Goal: Information Seeking & Learning: Learn about a topic

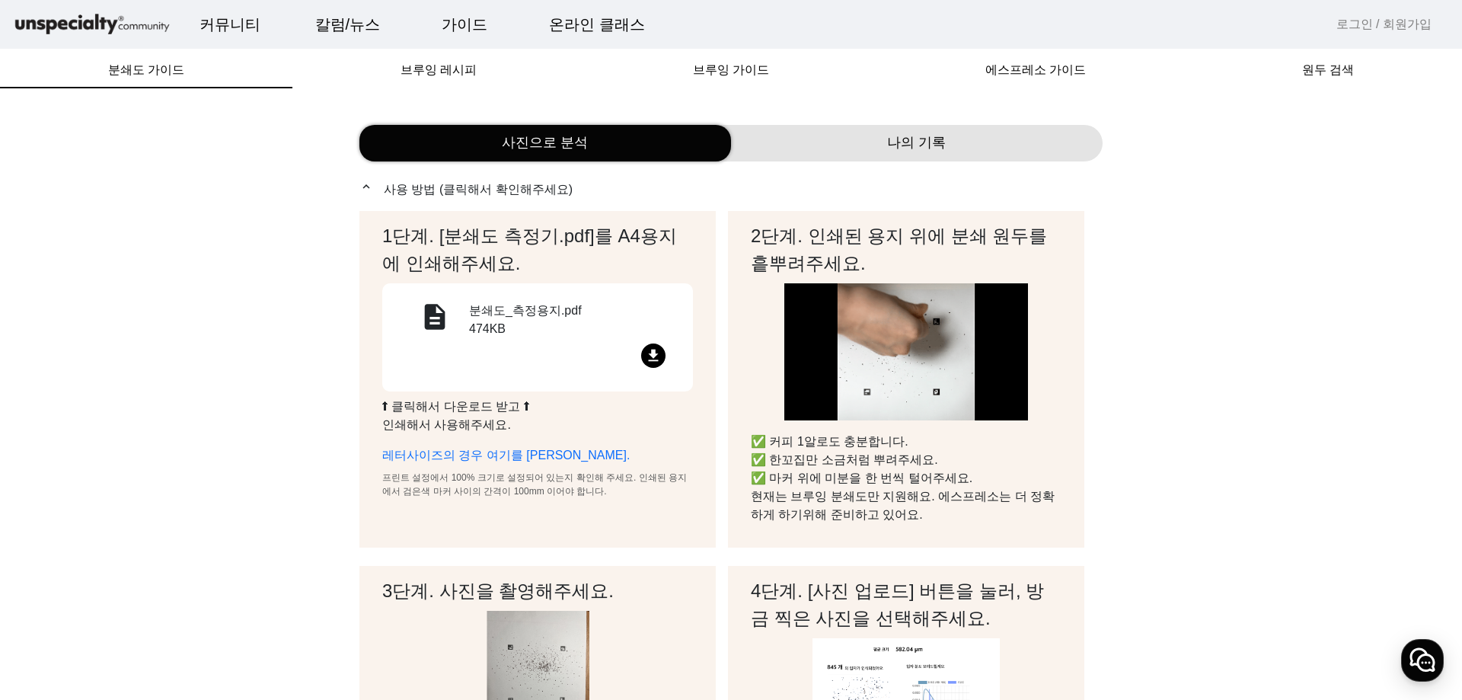
click at [659, 356] on mat-icon "file_download" at bounding box center [653, 355] width 24 height 24
click at [445, 69] on span "브루잉 레시피" at bounding box center [438, 70] width 76 height 12
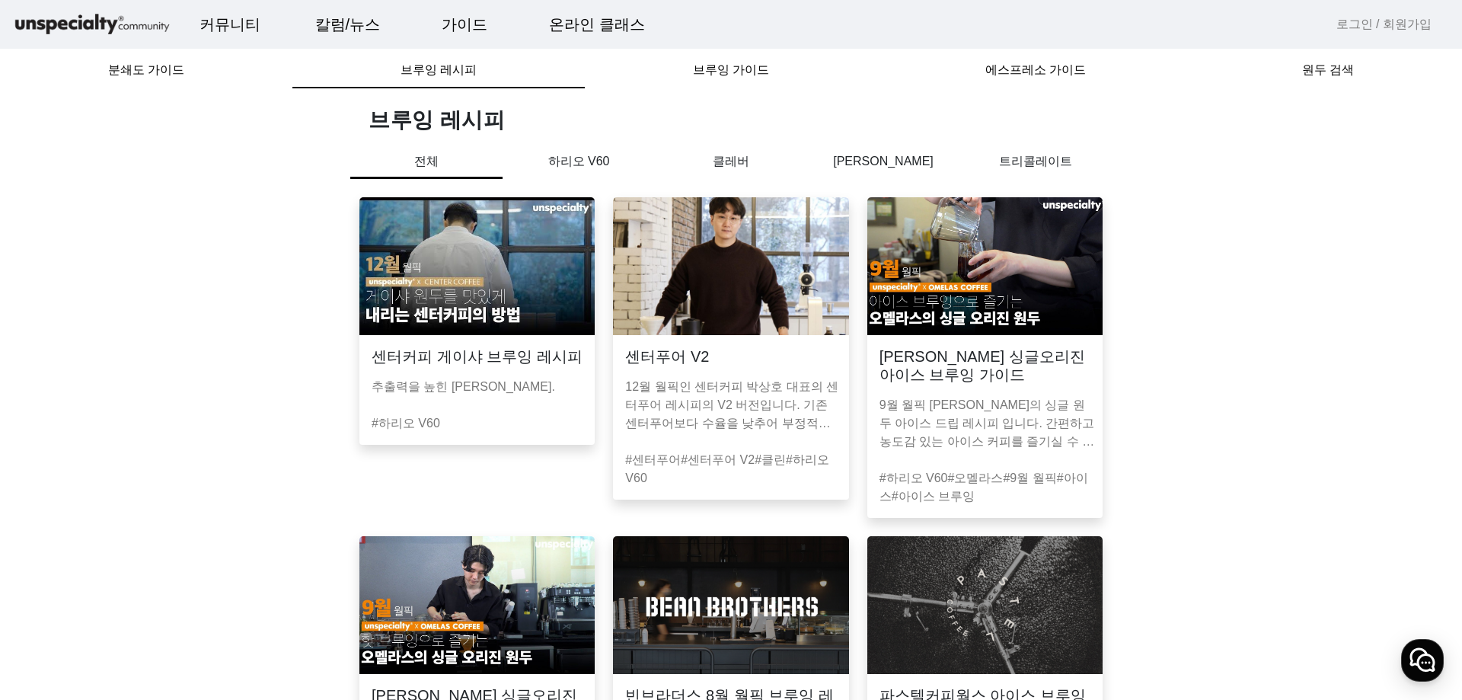
drag, startPoint x: 169, startPoint y: 71, endPoint x: 231, endPoint y: 116, distance: 76.7
click at [168, 71] on span "분쇄도 가이드" at bounding box center [146, 70] width 76 height 12
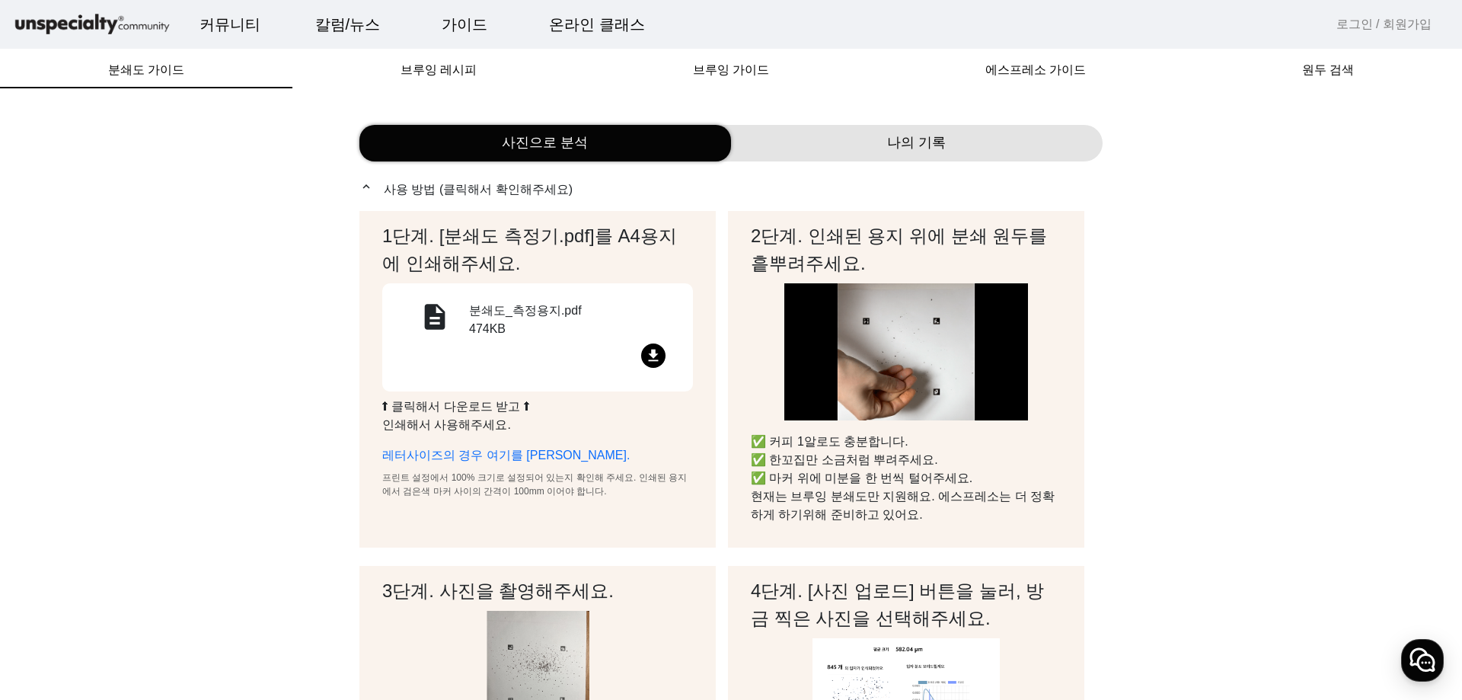
click at [860, 144] on div "나의 기록" at bounding box center [916, 143] width 371 height 37
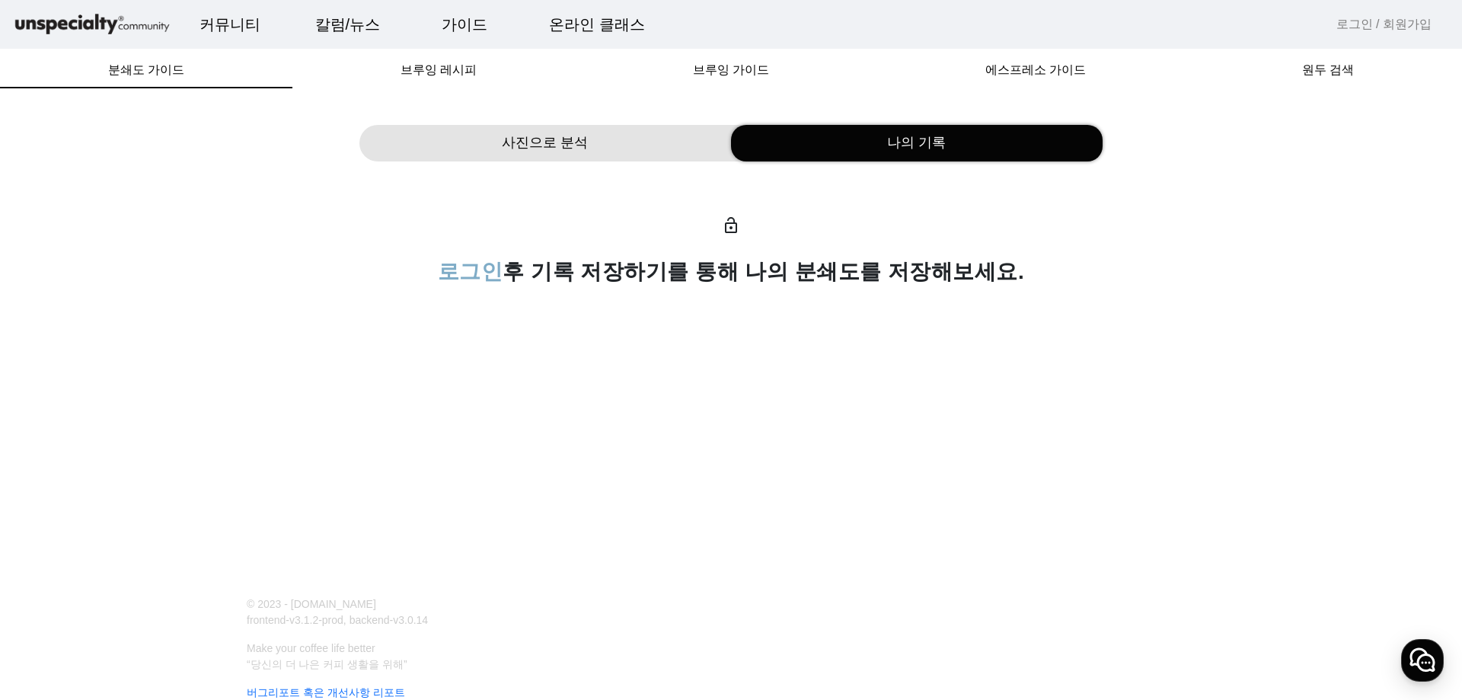
click at [617, 162] on div "사진으로 분석 나의 기록 lock_open 로그인 후 기록 저장하기를 통해 나의 분쇄도를 저장해보세요." at bounding box center [730, 205] width 743 height 197
click at [603, 146] on div "사진으로 분석" at bounding box center [544, 143] width 371 height 37
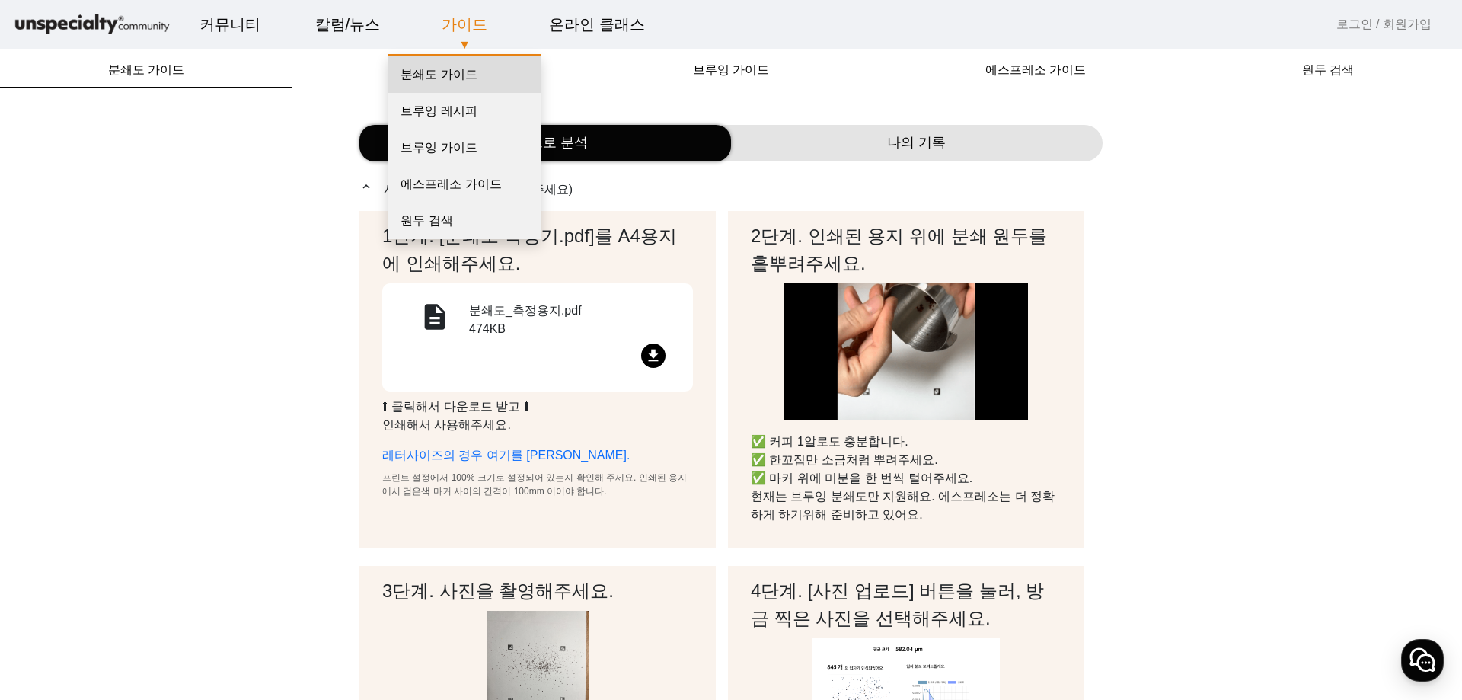
click at [445, 78] on link "분쇄도 가이드" at bounding box center [464, 74] width 152 height 37
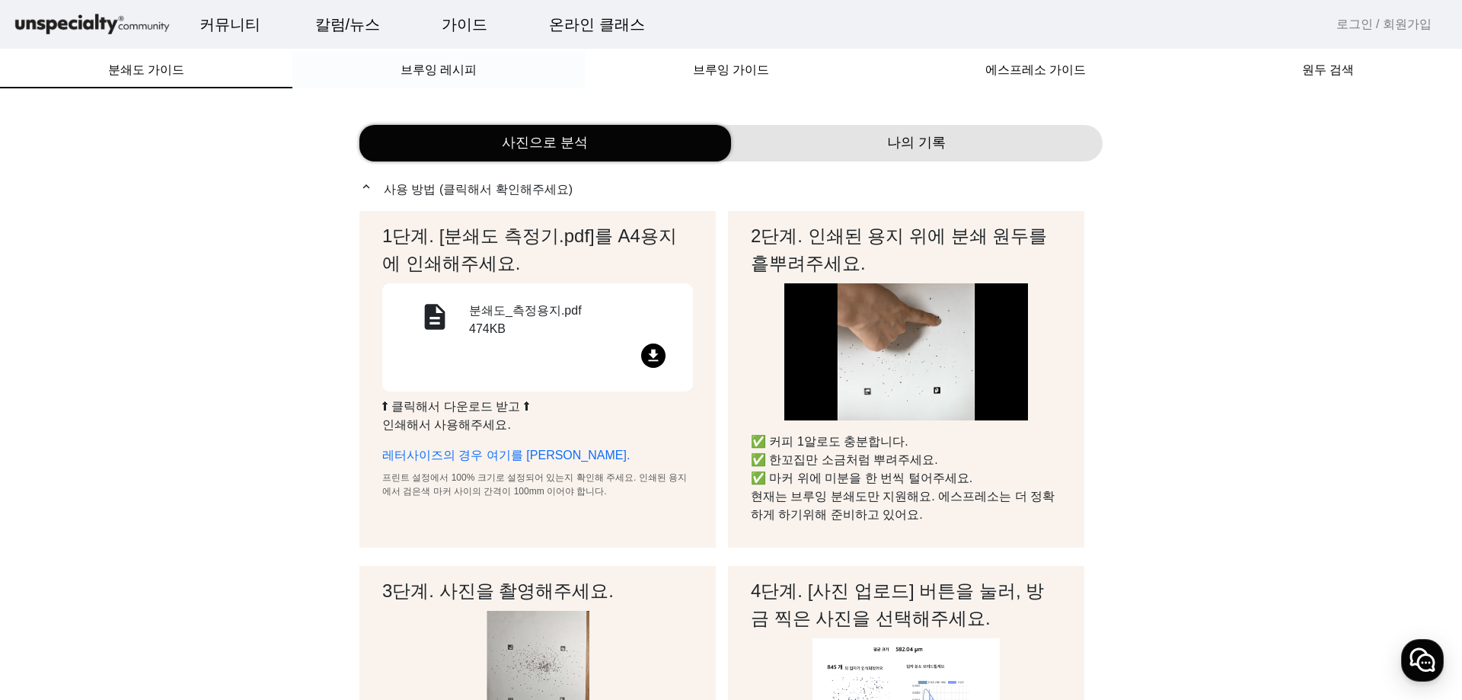
click at [443, 69] on span "브루잉 레시피" at bounding box center [438, 70] width 76 height 12
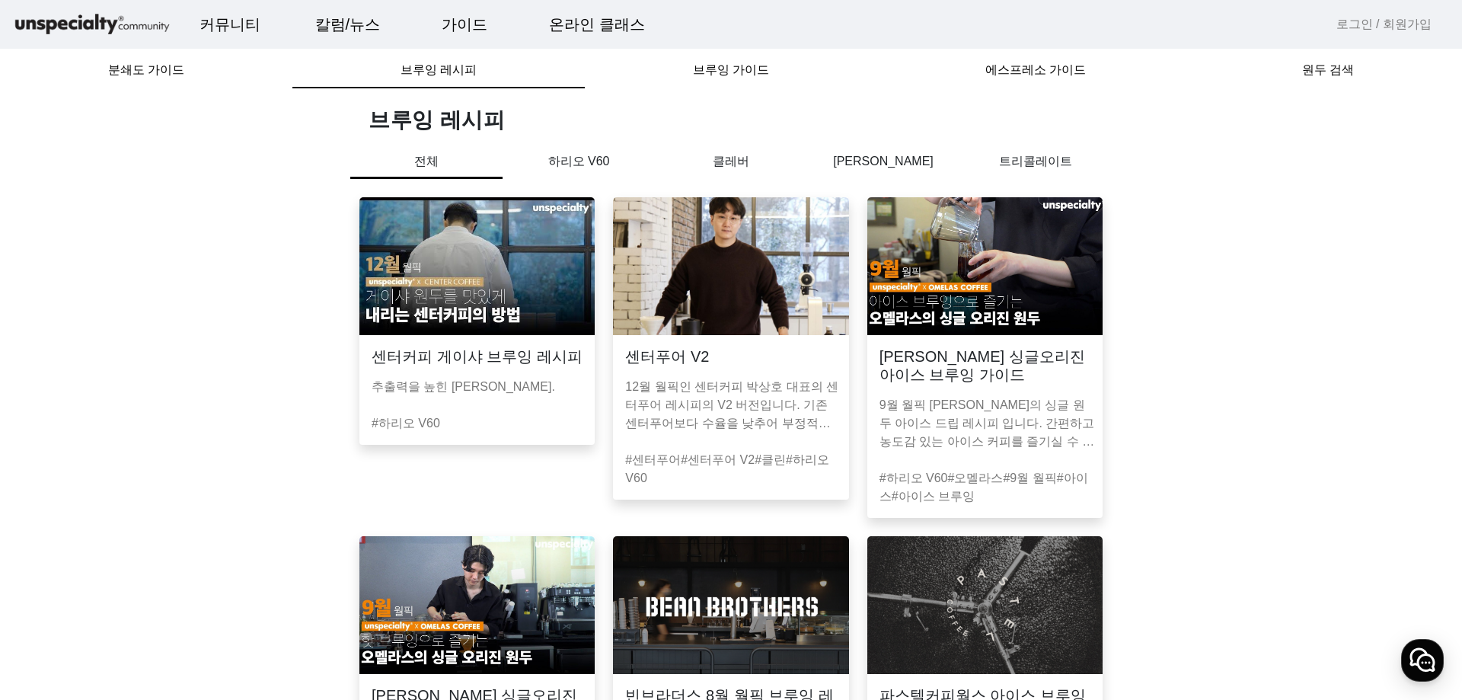
click at [592, 167] on p "하리오 V60" at bounding box center [578, 161] width 152 height 18
click at [748, 170] on p "클레버" at bounding box center [731, 161] width 152 height 18
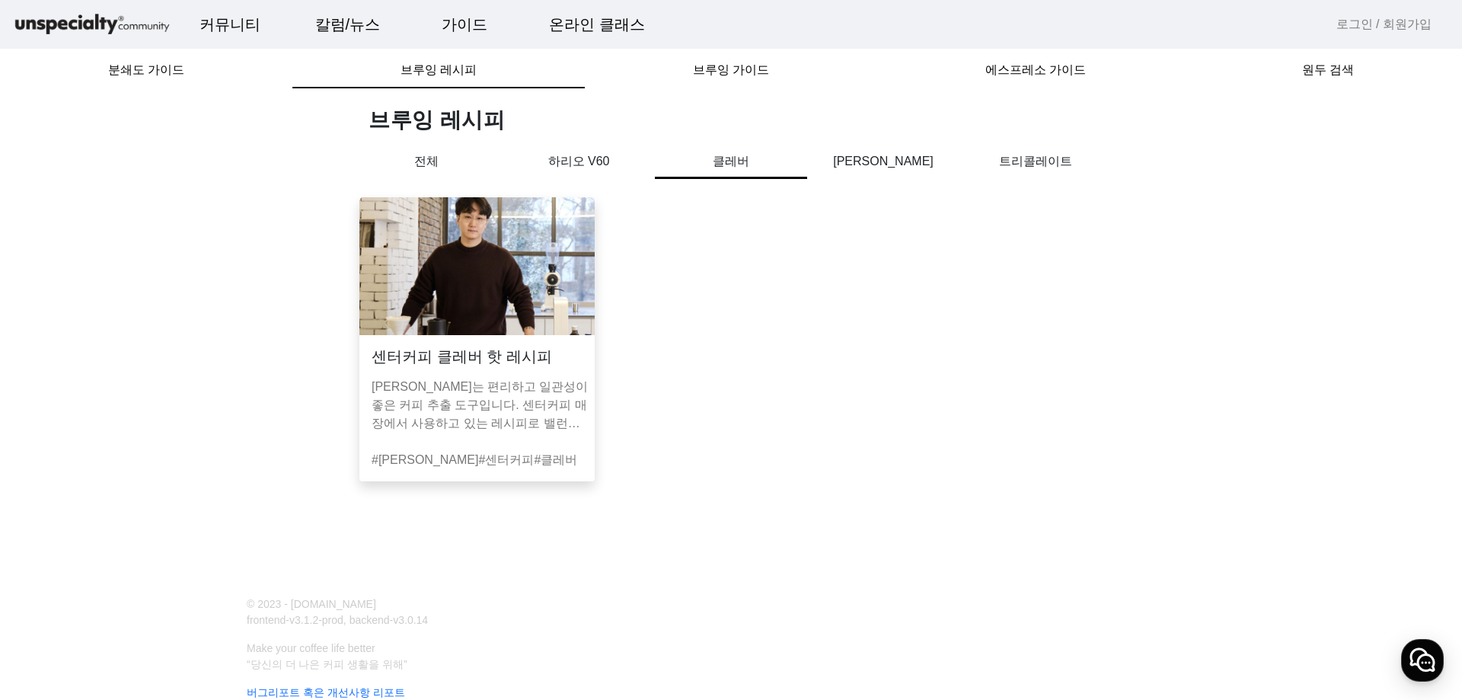
click at [882, 167] on p "[PERSON_NAME]" at bounding box center [883, 161] width 152 height 18
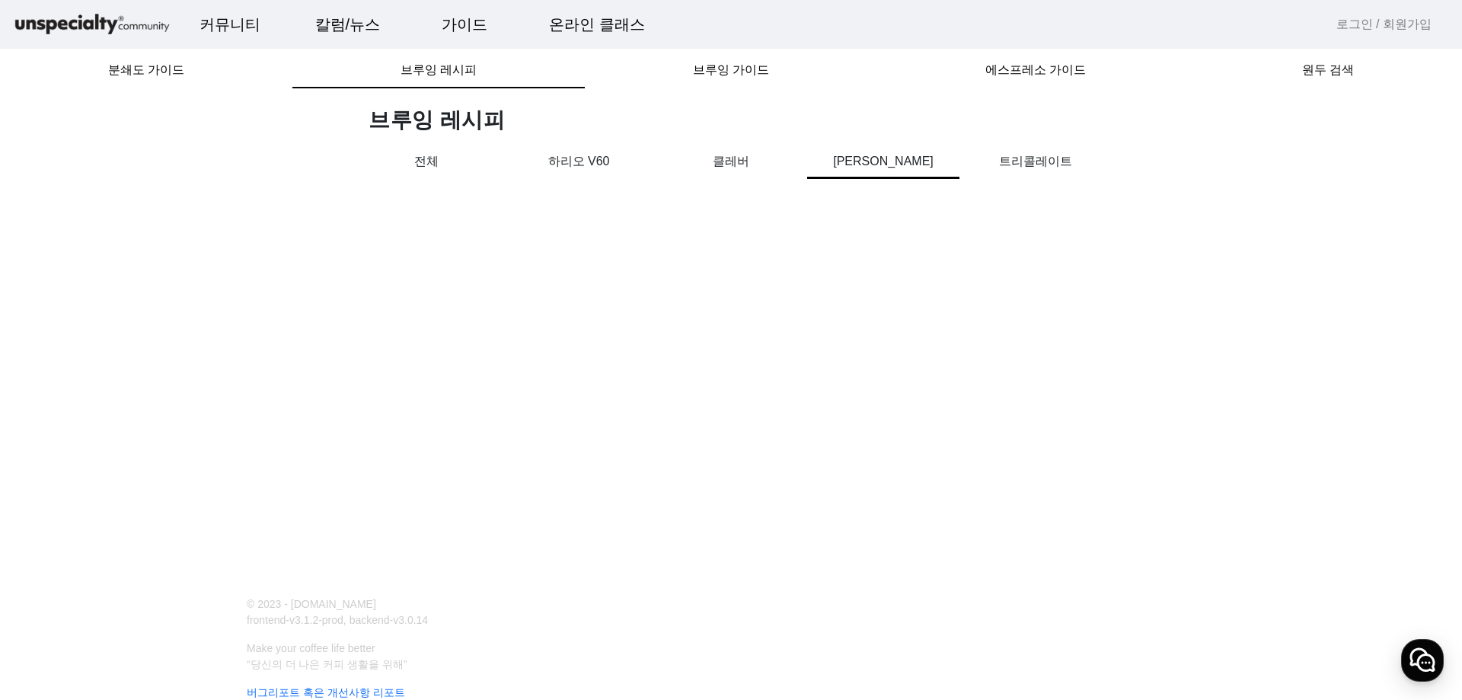
click at [735, 161] on p "클레버" at bounding box center [731, 161] width 152 height 18
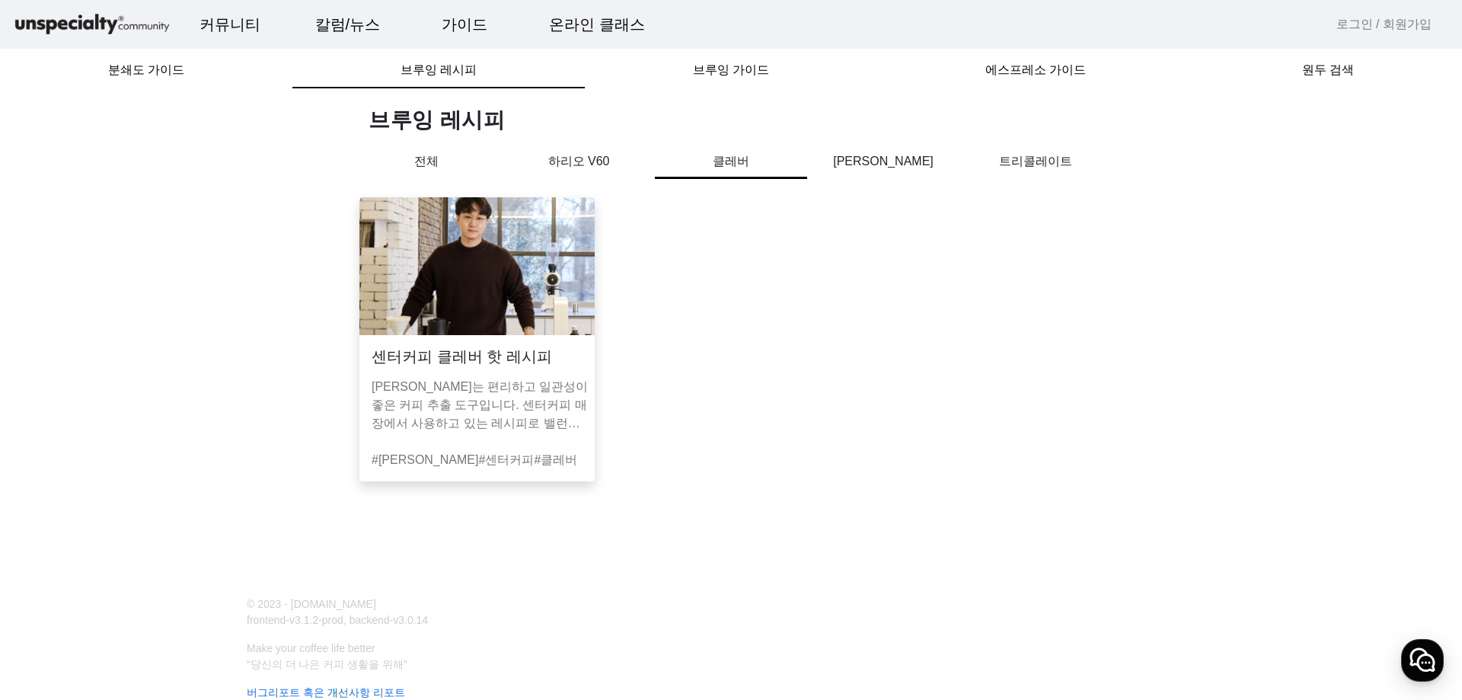
click at [990, 171] on p "트리콜레이트" at bounding box center [1035, 161] width 152 height 18
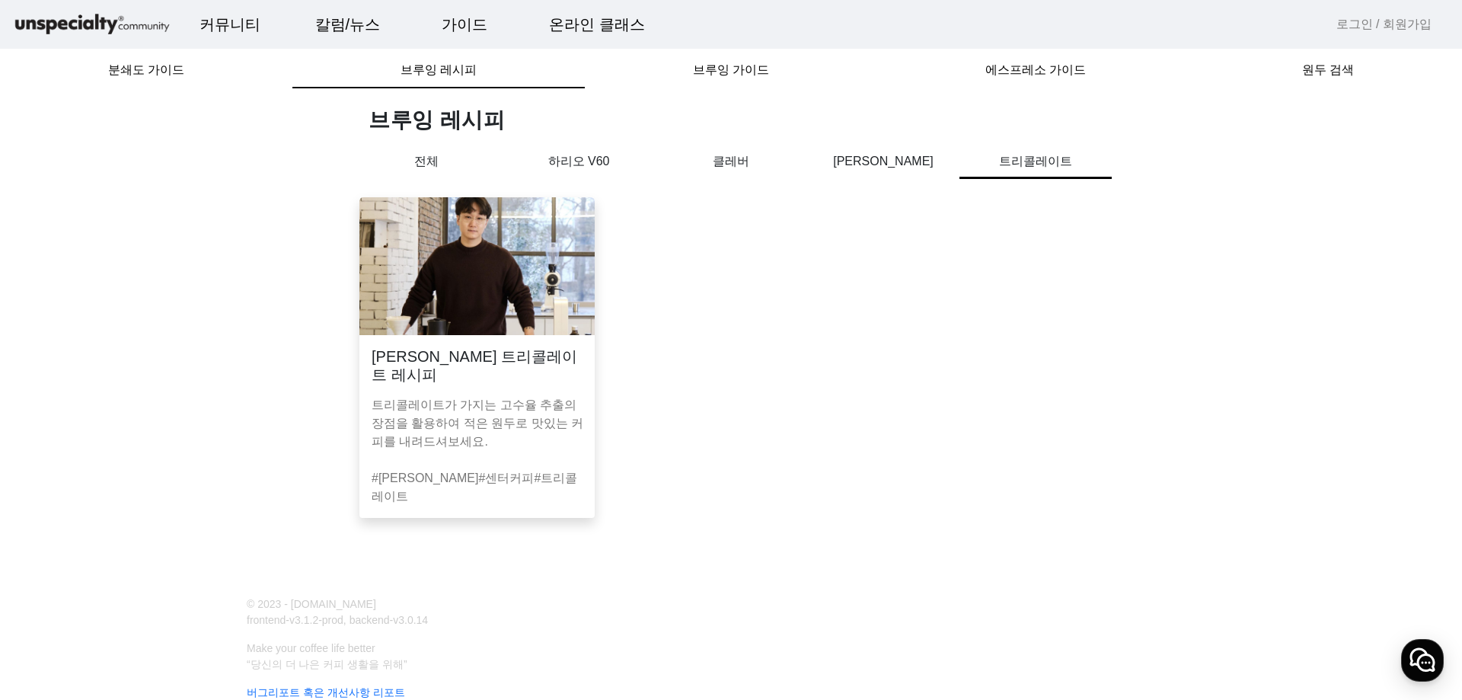
click at [1022, 167] on p "트리콜레이트" at bounding box center [1035, 165] width 152 height 27
click at [1019, 160] on p "트리콜레이트" at bounding box center [1035, 165] width 152 height 27
click at [897, 152] on p "[PERSON_NAME]" at bounding box center [883, 161] width 152 height 18
click at [893, 160] on p "[PERSON_NAME]" at bounding box center [883, 161] width 152 height 18
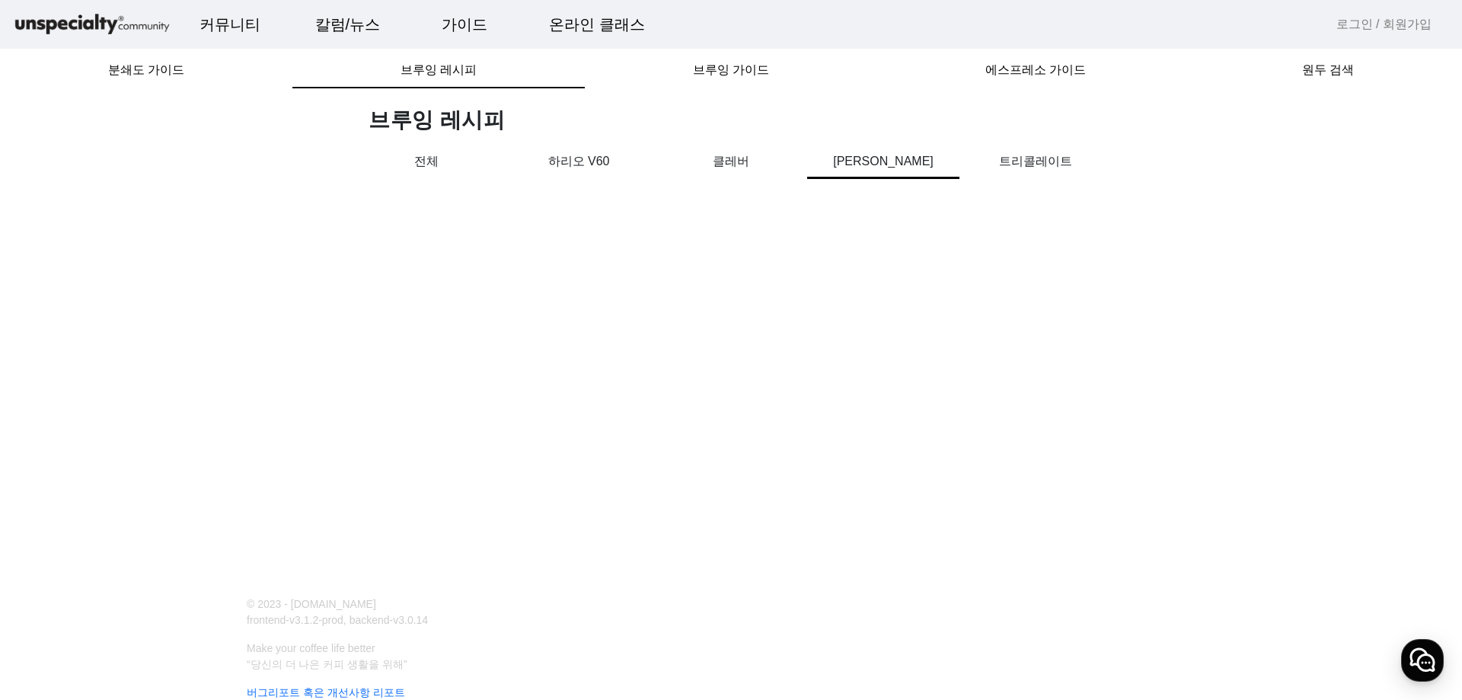
drag, startPoint x: 740, startPoint y: 167, endPoint x: 722, endPoint y: 174, distance: 18.8
click at [724, 173] on div "클레버" at bounding box center [731, 171] width 152 height 39
click at [582, 162] on p "하리오 V60" at bounding box center [578, 161] width 152 height 18
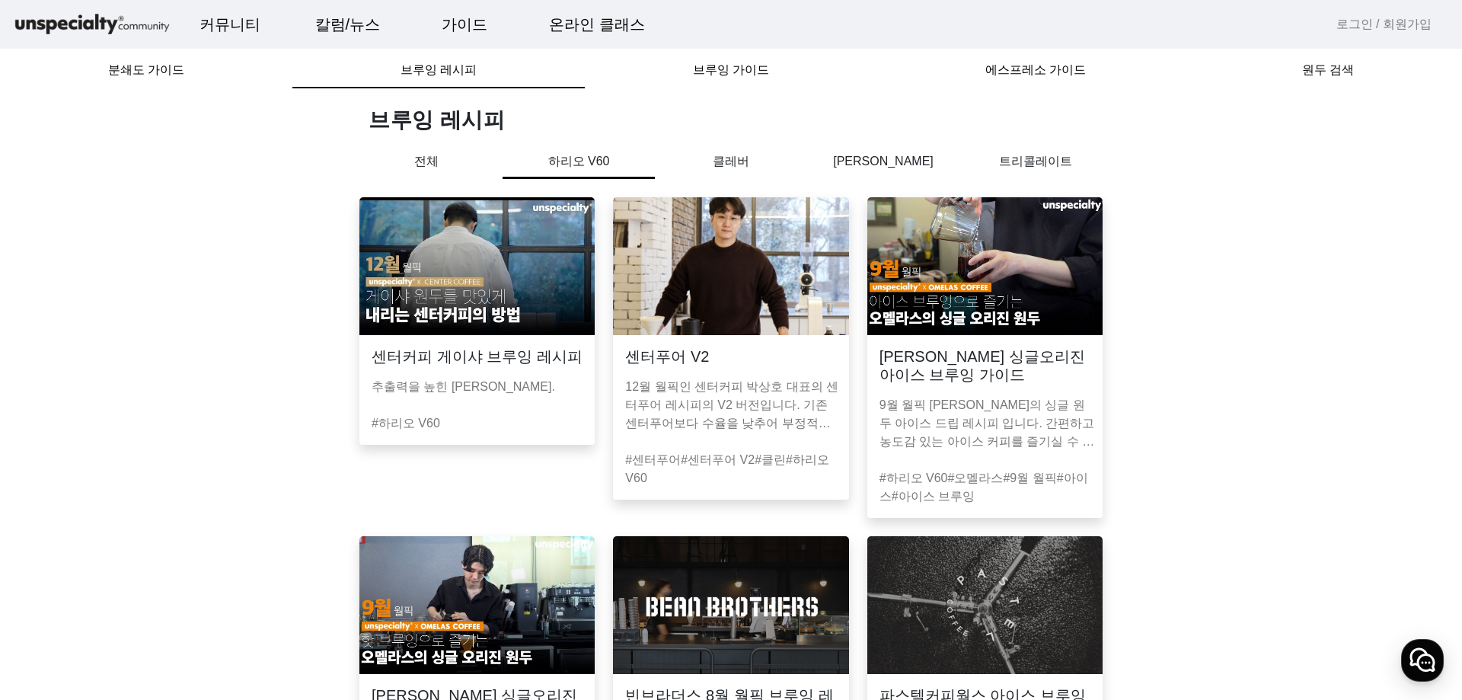
click at [1035, 164] on p "트리콜레이트" at bounding box center [1035, 161] width 152 height 18
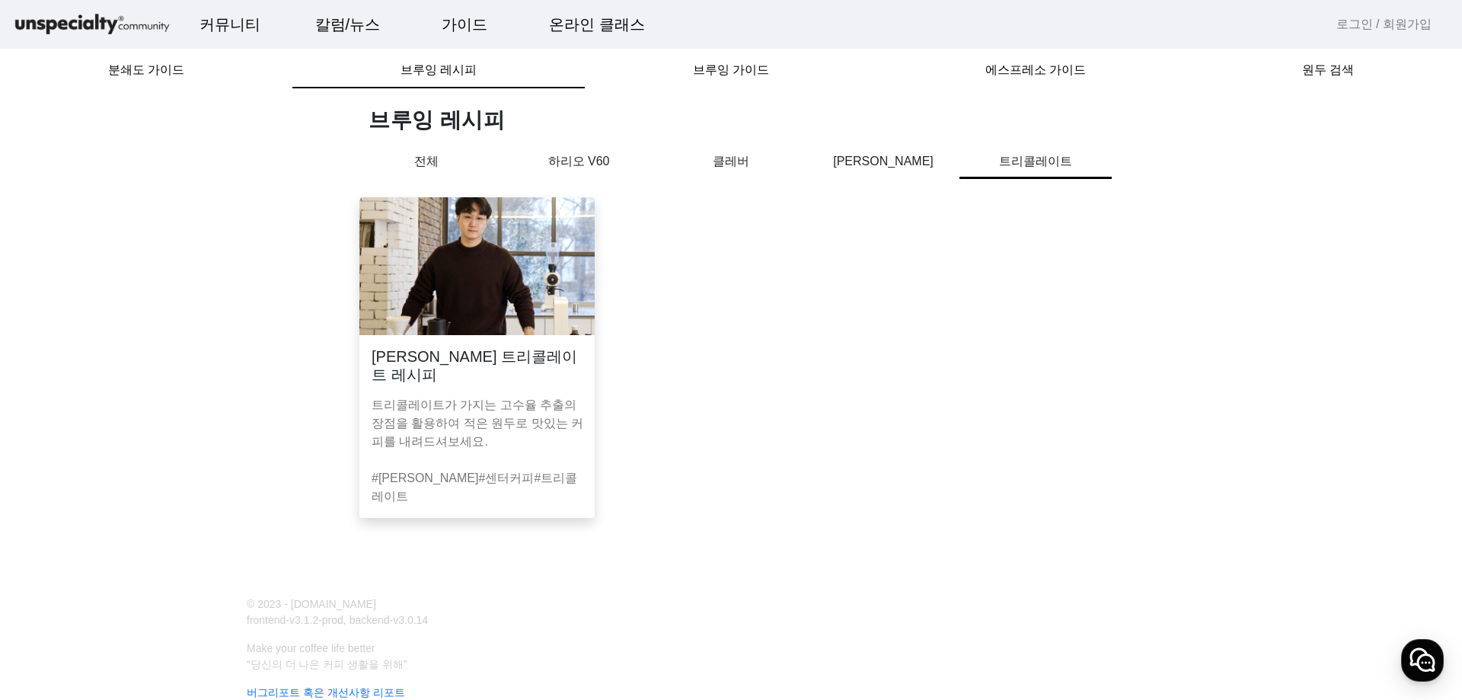
click at [520, 396] on p "트리콜레이트가 가지는 고수율 추출의 장점을 활용하여 적은 원두로 맛있는 커피를 내려드셔보세요." at bounding box center [479, 423] width 217 height 55
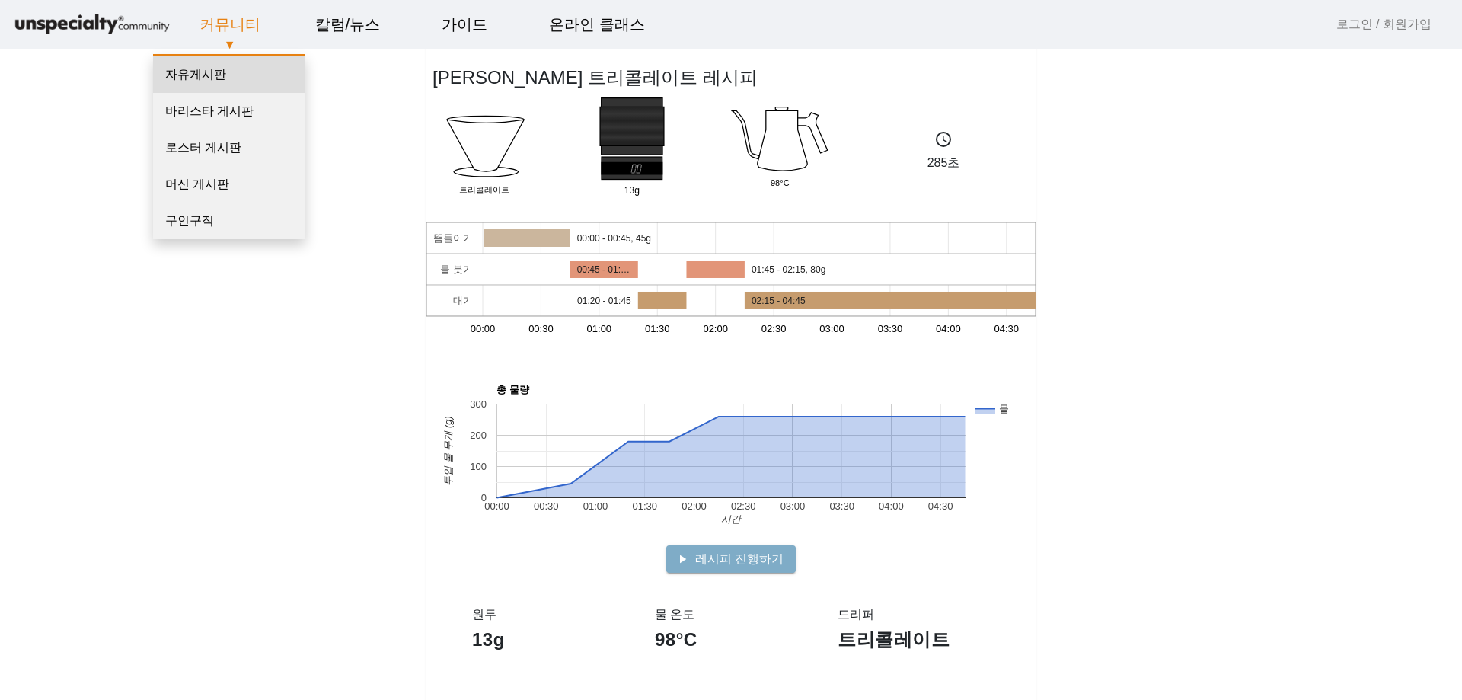
click at [236, 72] on link "자유게시판" at bounding box center [229, 74] width 152 height 37
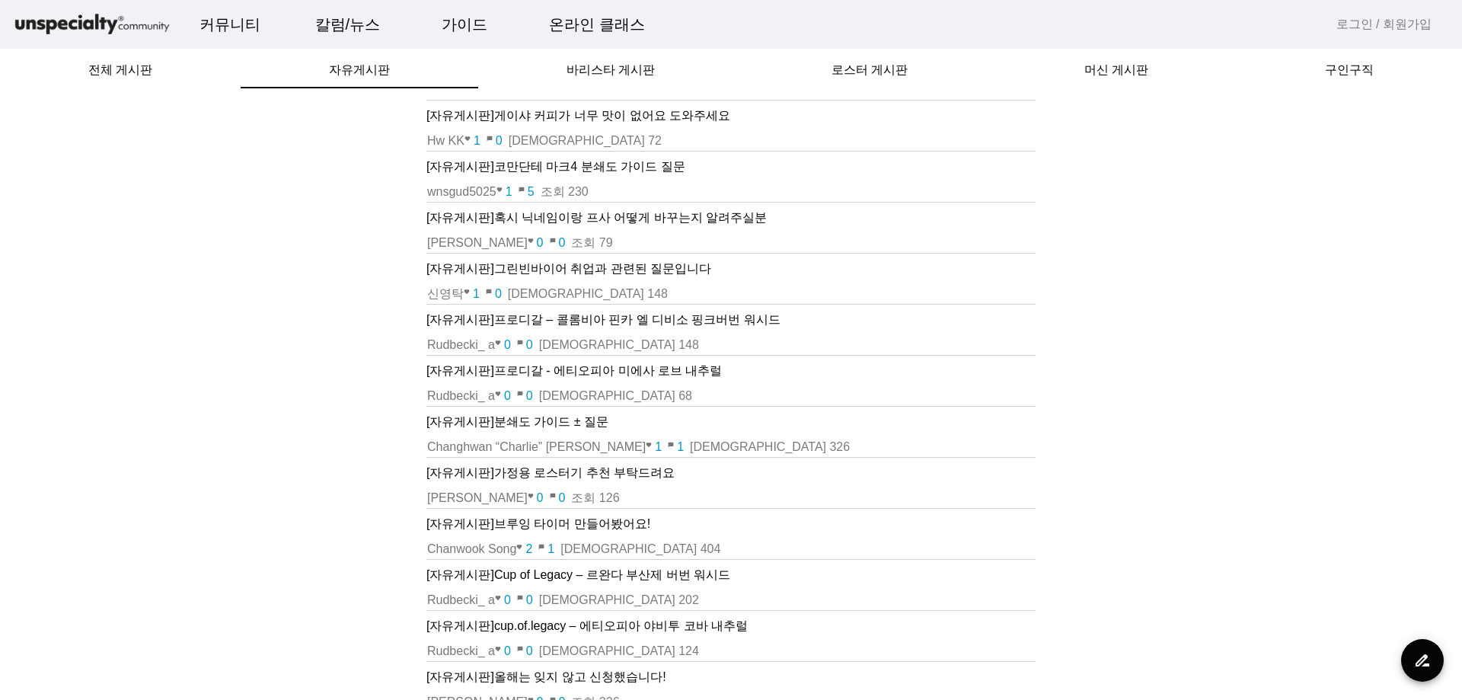
click at [59, 24] on img at bounding box center [92, 24] width 160 height 27
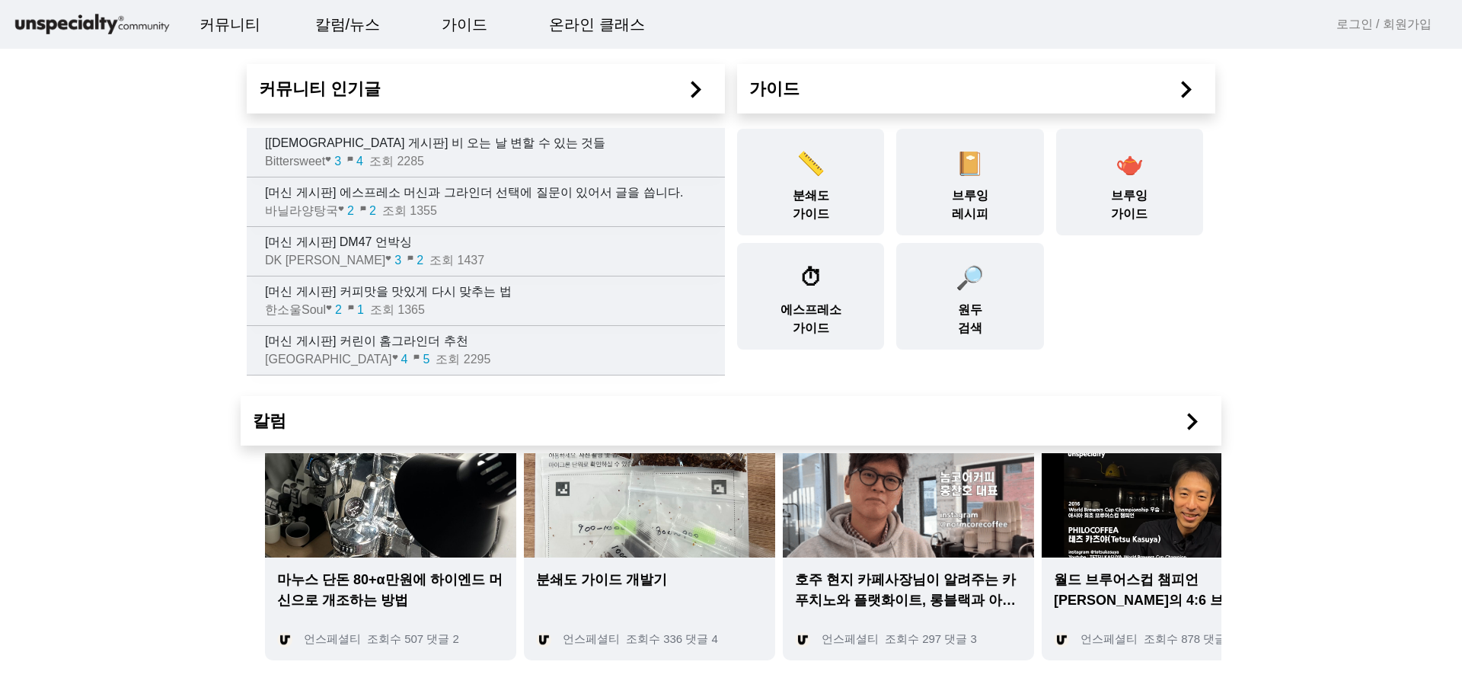
click at [62, 24] on img at bounding box center [92, 24] width 160 height 27
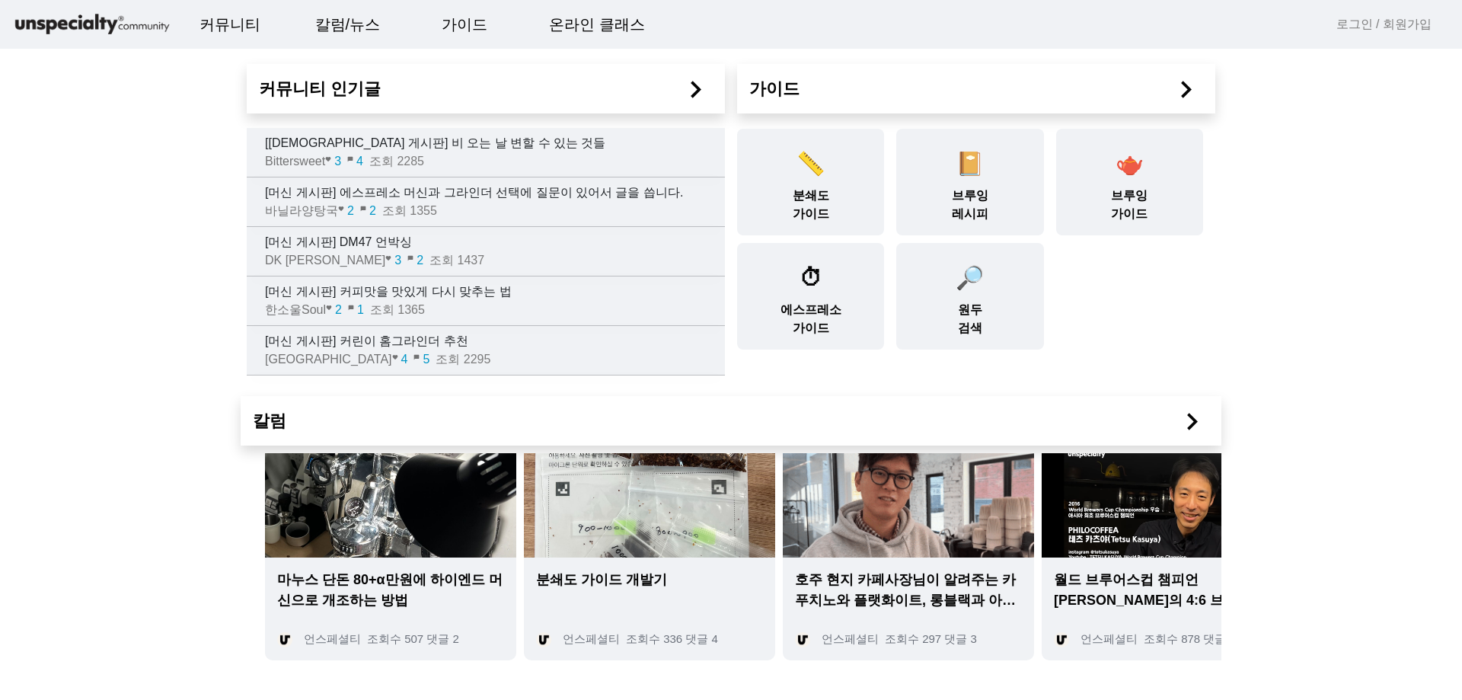
click at [53, 21] on img at bounding box center [92, 24] width 160 height 27
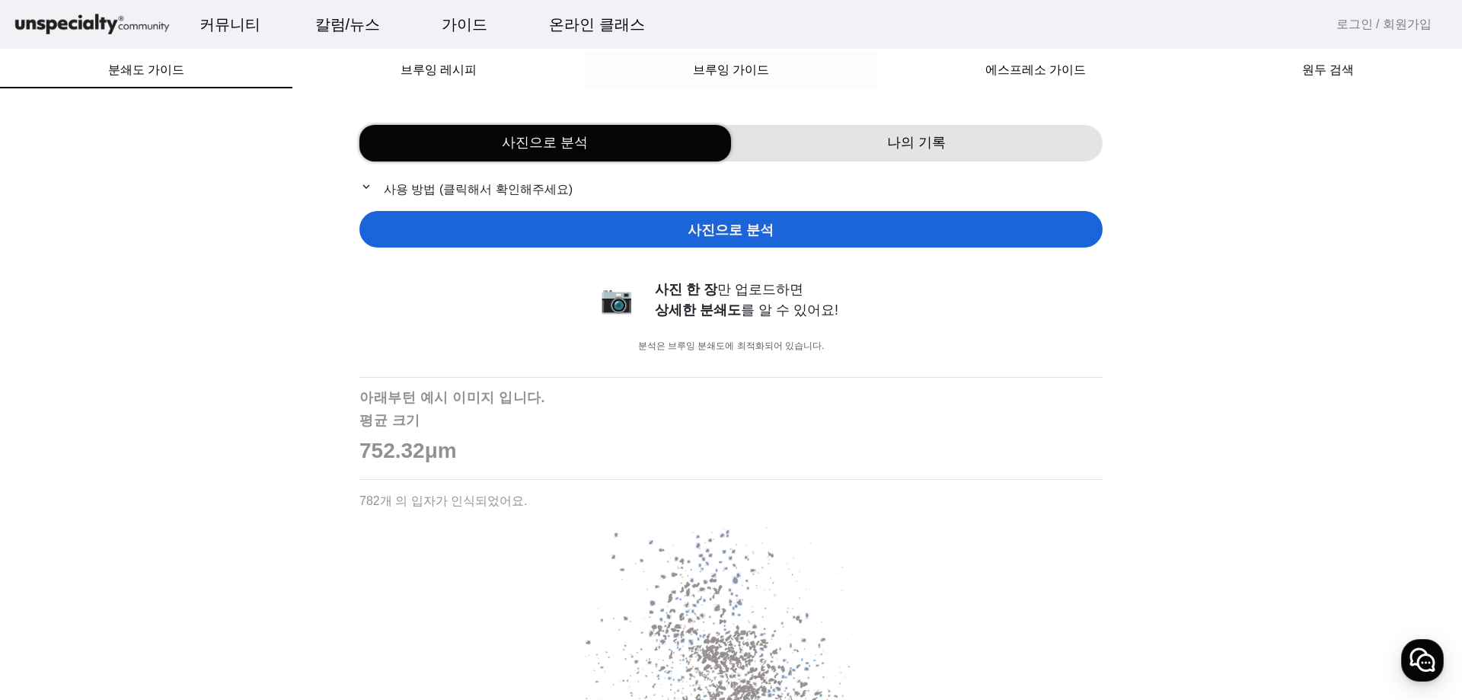
click at [737, 73] on span "브루잉 가이드" at bounding box center [731, 70] width 76 height 12
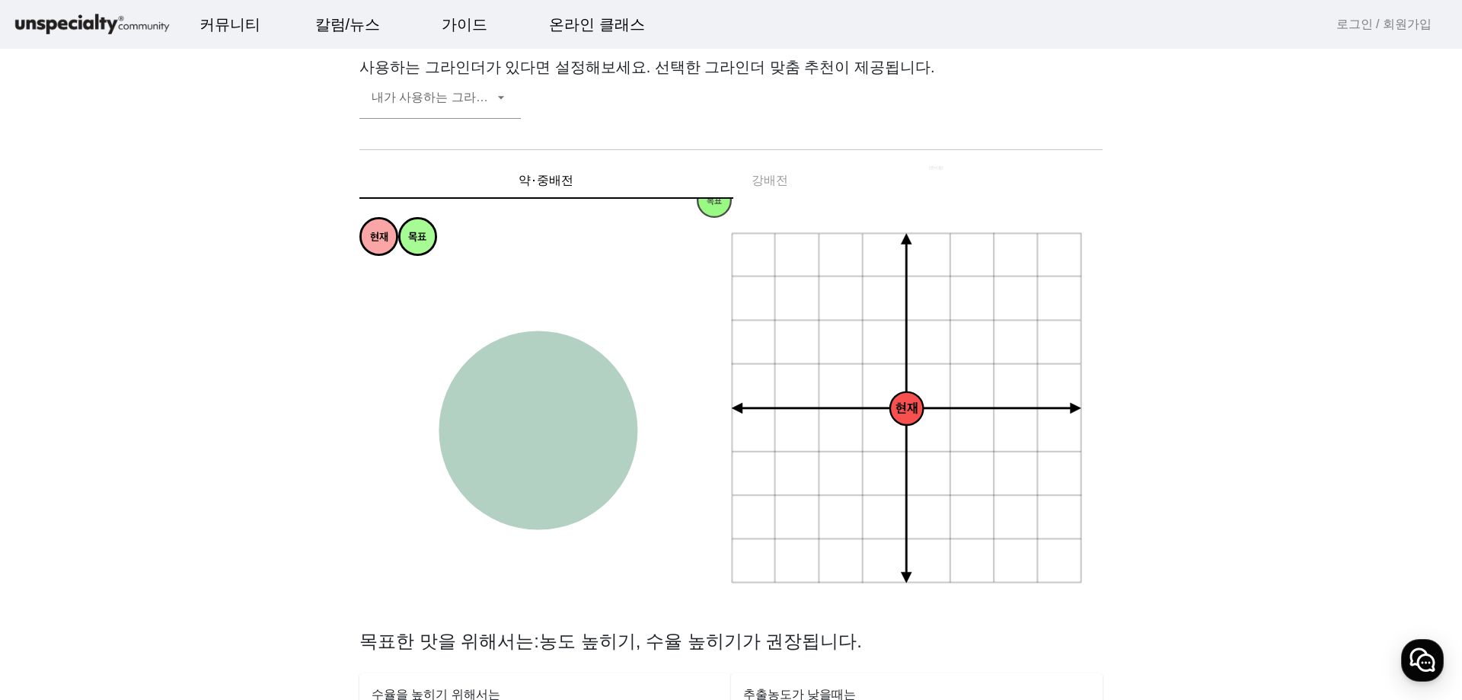
scroll to position [76, 0]
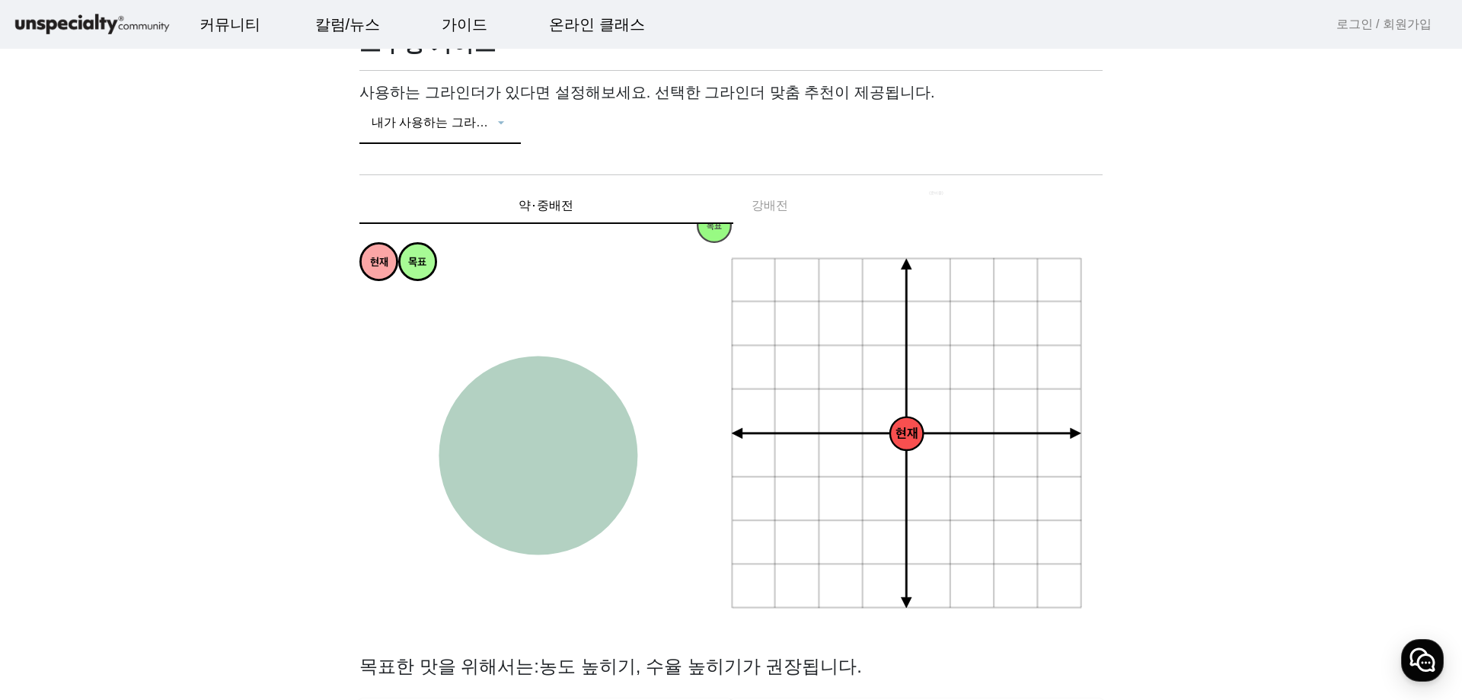
click at [438, 130] on span at bounding box center [432, 129] width 122 height 18
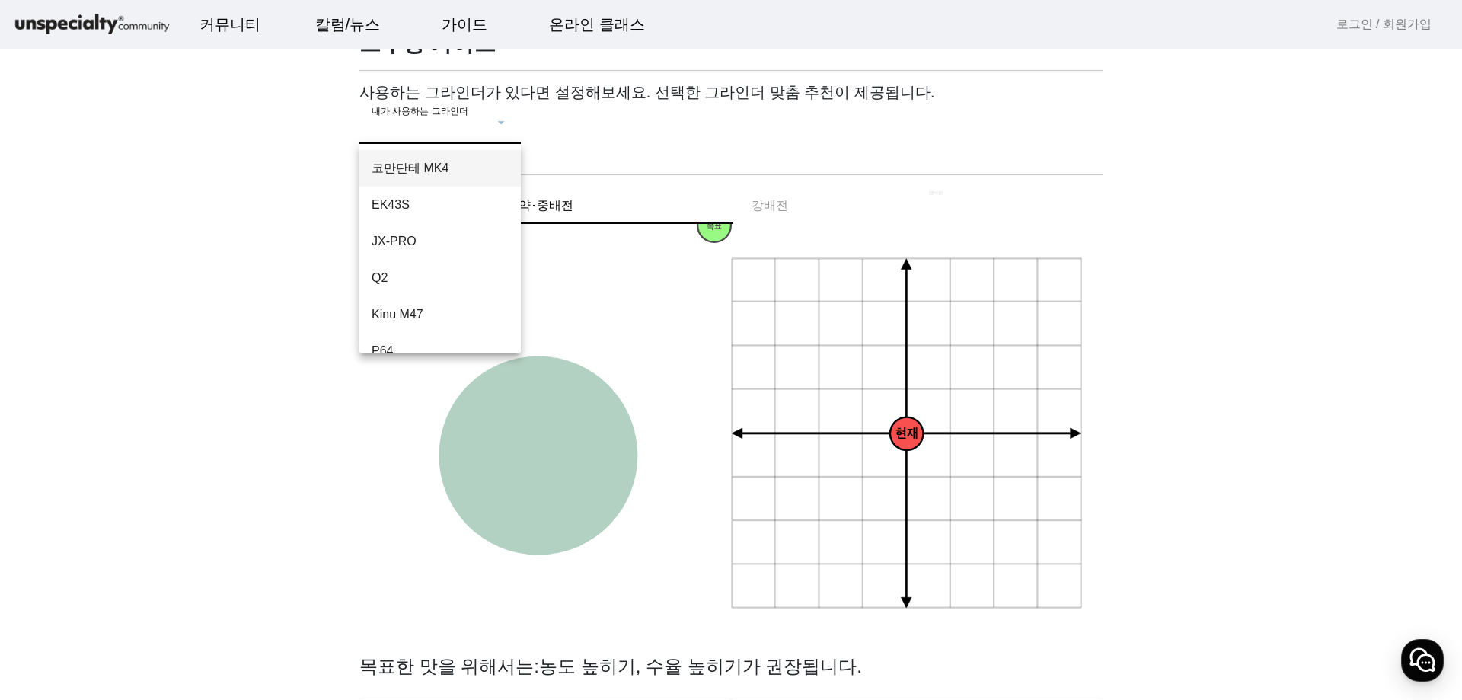
click at [252, 185] on div at bounding box center [731, 350] width 1462 height 700
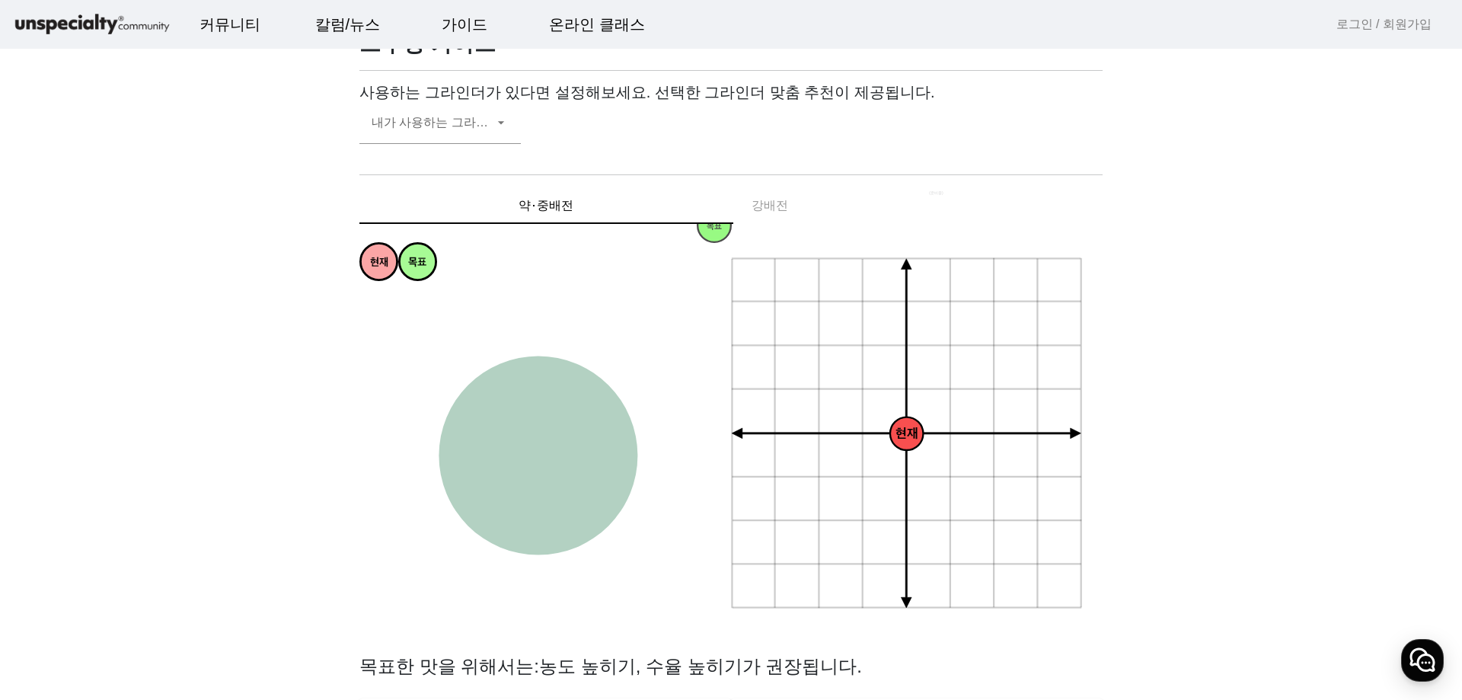
scroll to position [0, 0]
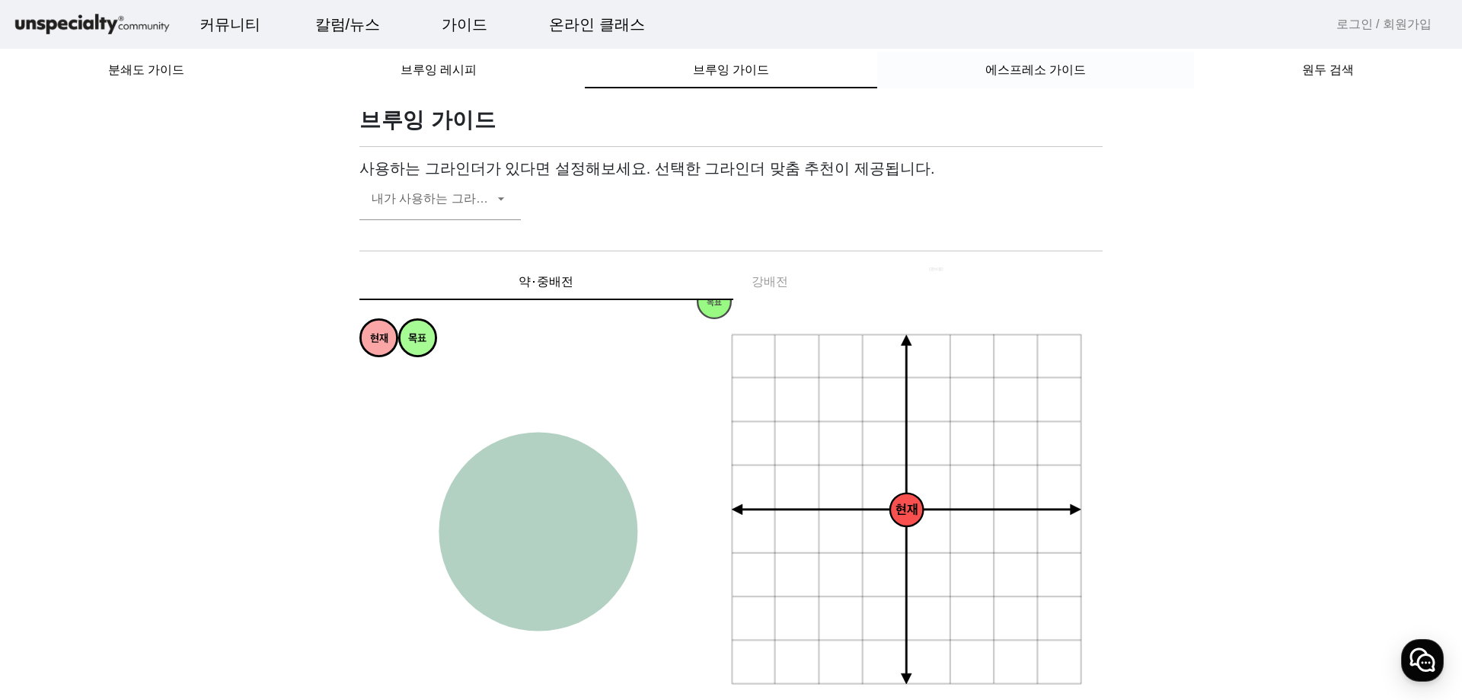
click at [1056, 66] on span "에스프레소 가이드" at bounding box center [1035, 70] width 100 height 12
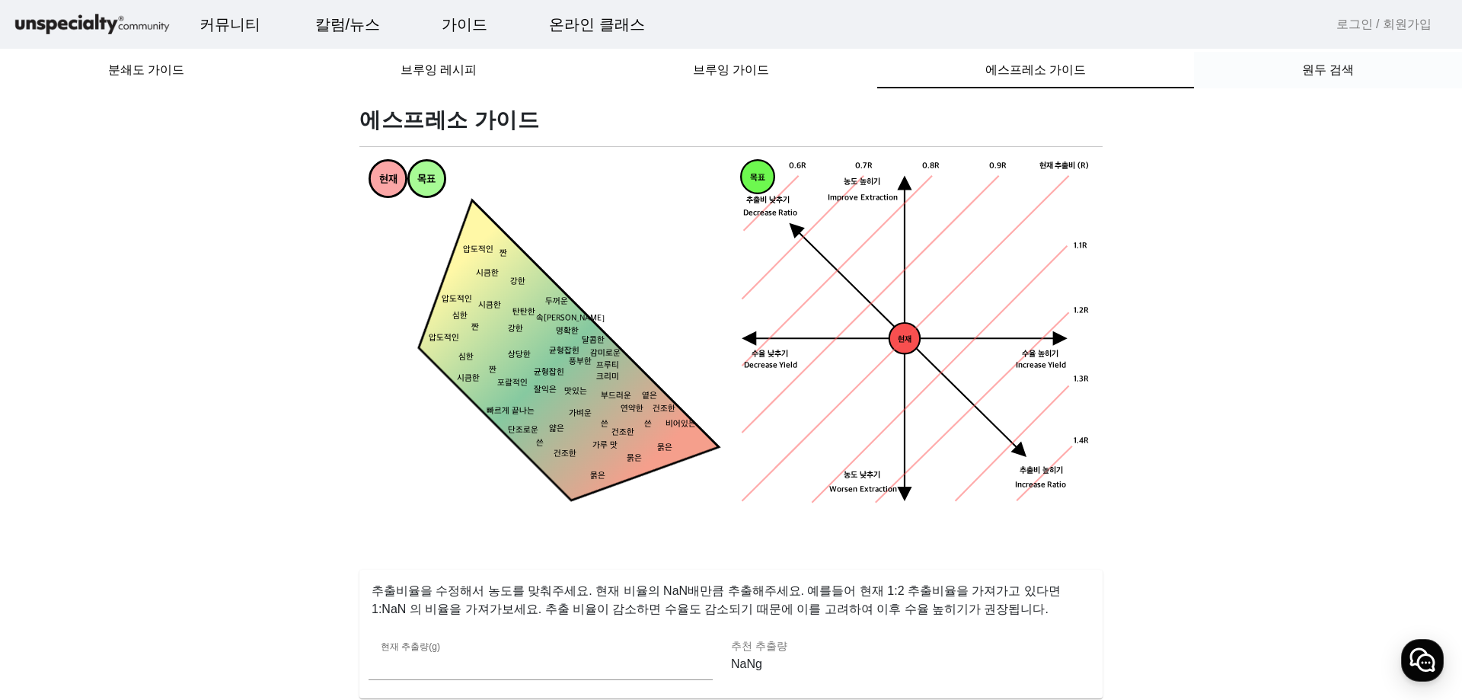
drag, startPoint x: 1334, startPoint y: 70, endPoint x: 1312, endPoint y: 78, distance: 23.6
click at [1334, 71] on span "원두 검색" at bounding box center [1328, 70] width 52 height 12
